Goal: Browse casually: Explore the website without a specific task or goal

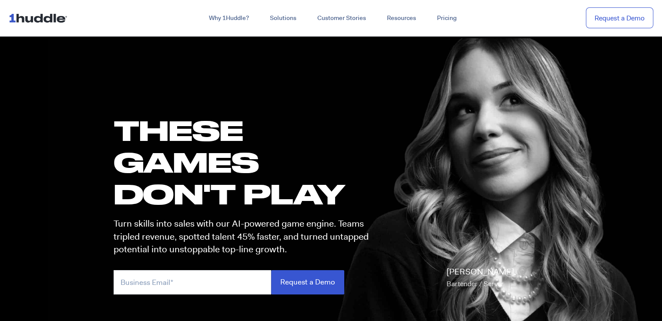
click at [538, 23] on div "Why 1Huddle? How It Works Science of Learning Gamification What We Stand For FA…" at bounding box center [367, 18] width 574 height 16
click at [20, 22] on img at bounding box center [40, 18] width 62 height 17
